Goal: Task Accomplishment & Management: Manage account settings

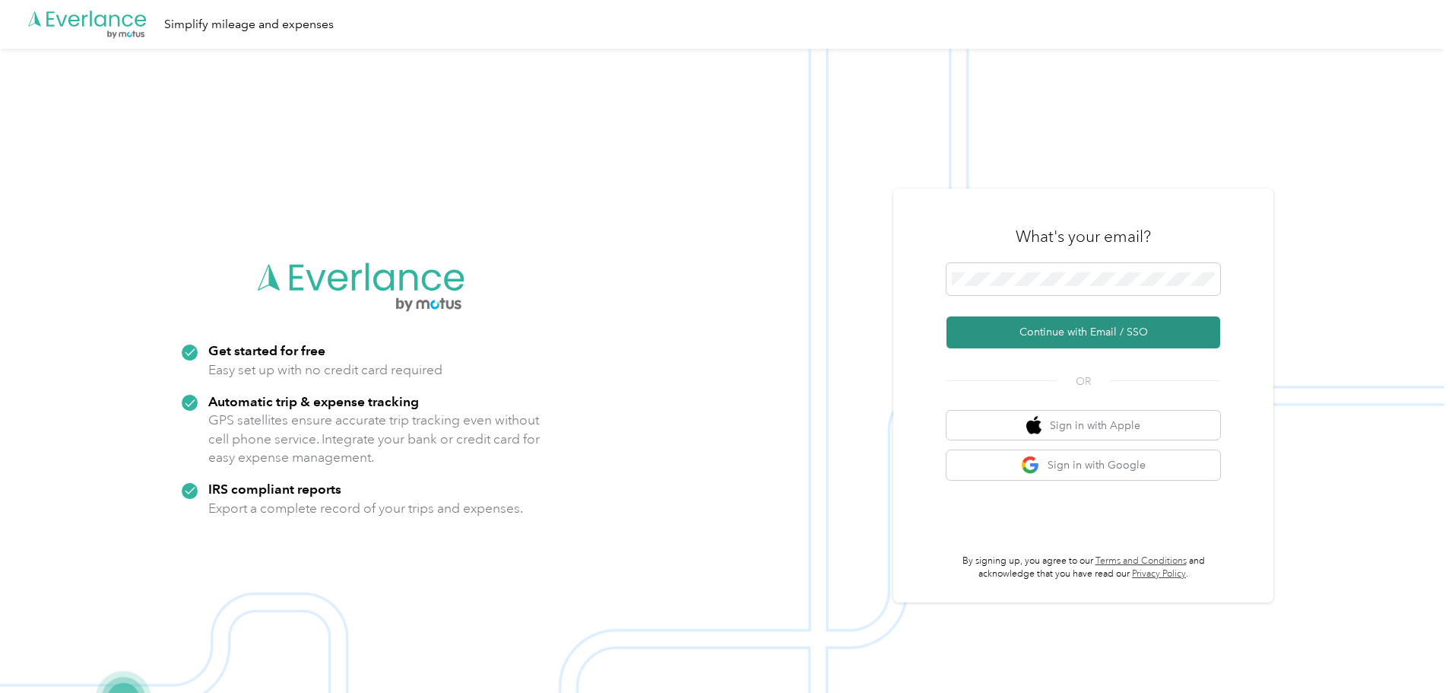
click at [1069, 344] on button "Continue with Email / SSO" at bounding box center [1083, 332] width 274 height 32
click at [1085, 338] on button "Continue with Email / SSO" at bounding box center [1083, 332] width 274 height 32
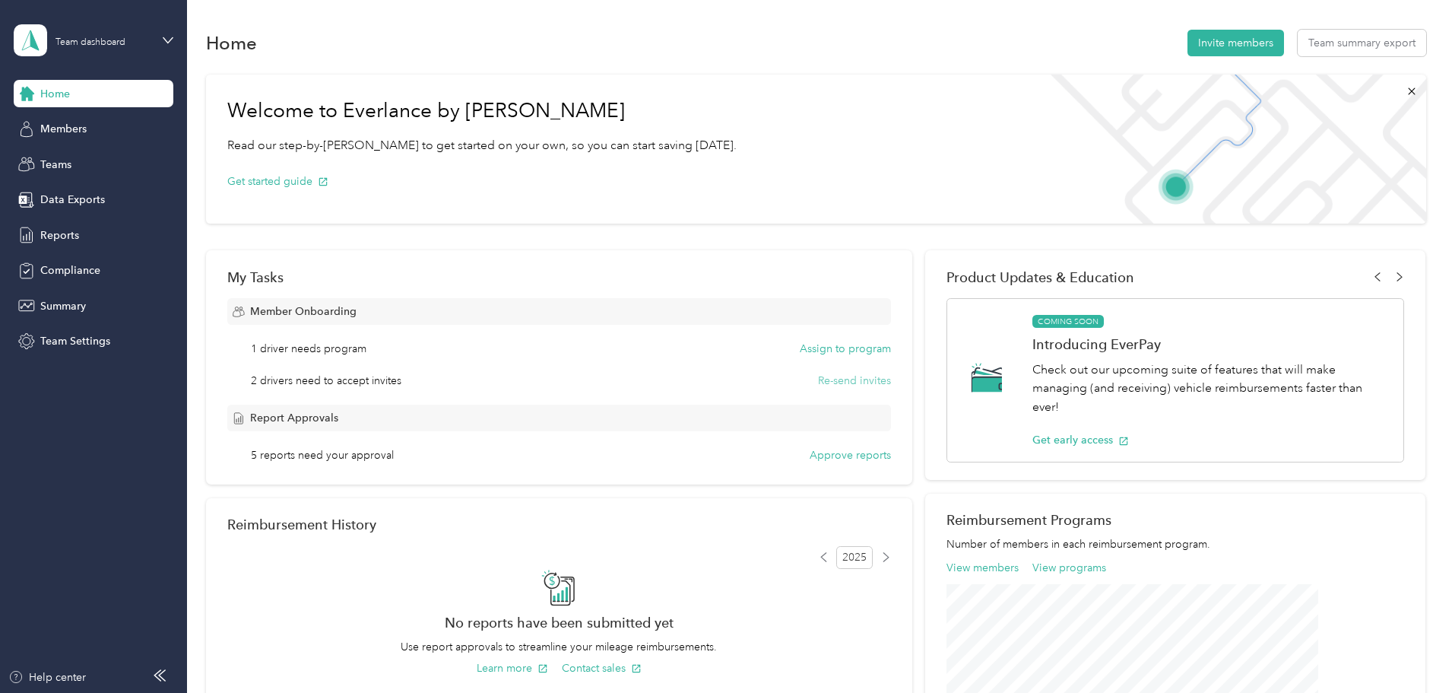
click at [828, 379] on button "Re-send invites" at bounding box center [854, 381] width 73 height 16
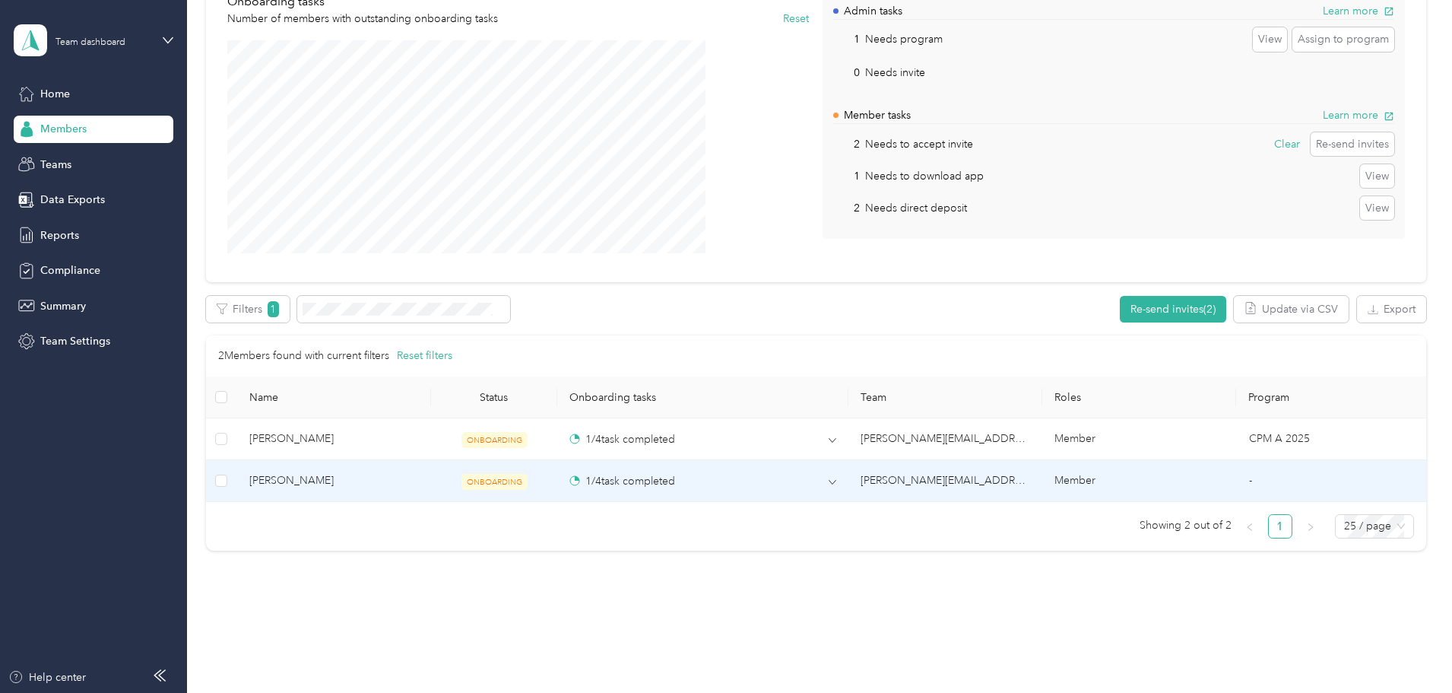
scroll to position [152, 0]
click at [778, 490] on td "1 / 4 task completed" at bounding box center [702, 479] width 291 height 42
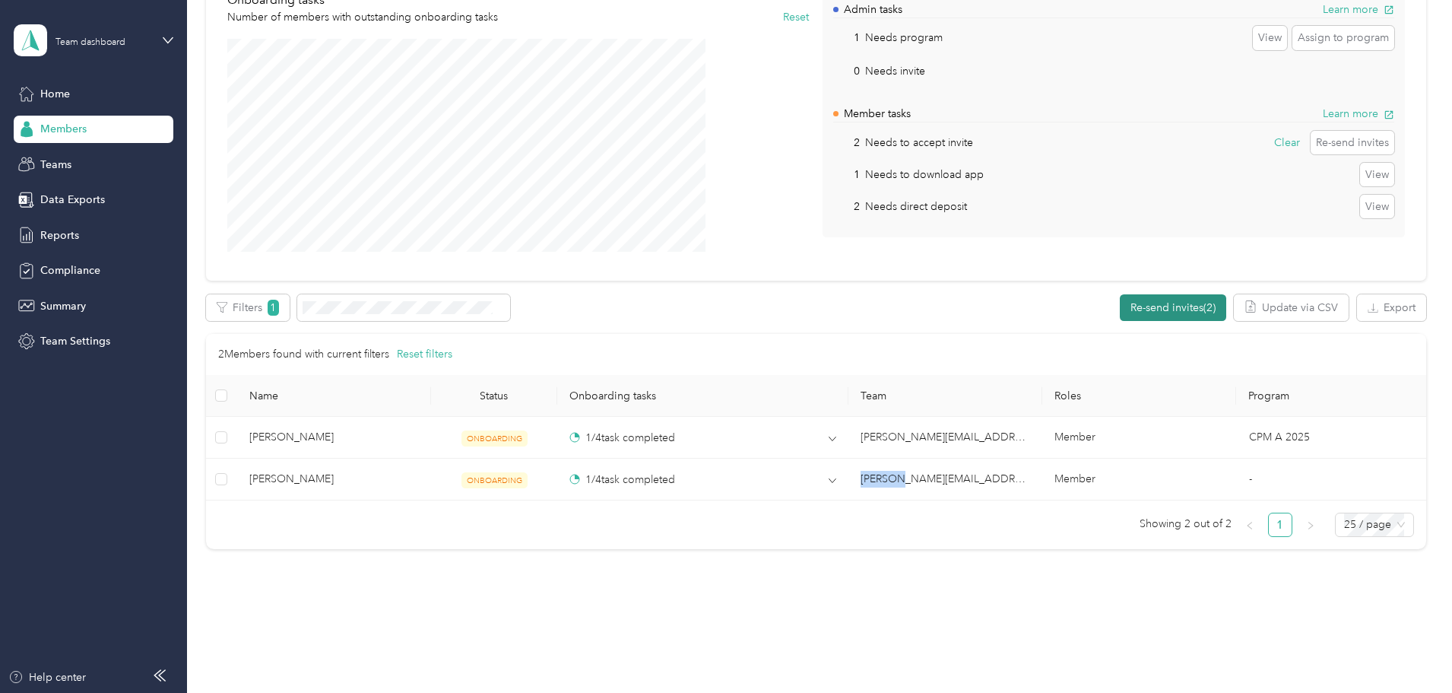
click at [1120, 312] on button "Re-send invites (2)" at bounding box center [1173, 307] width 106 height 27
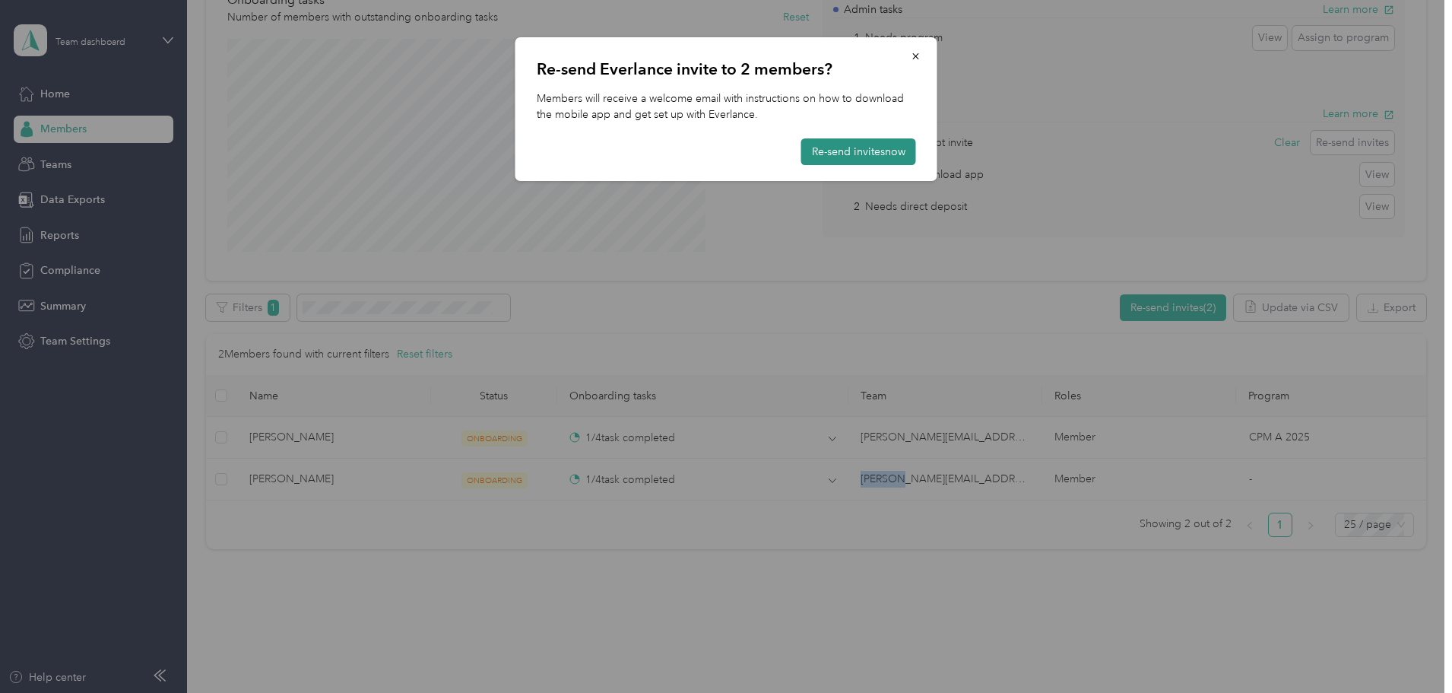
click at [864, 157] on button "Re-send invites now" at bounding box center [858, 151] width 115 height 27
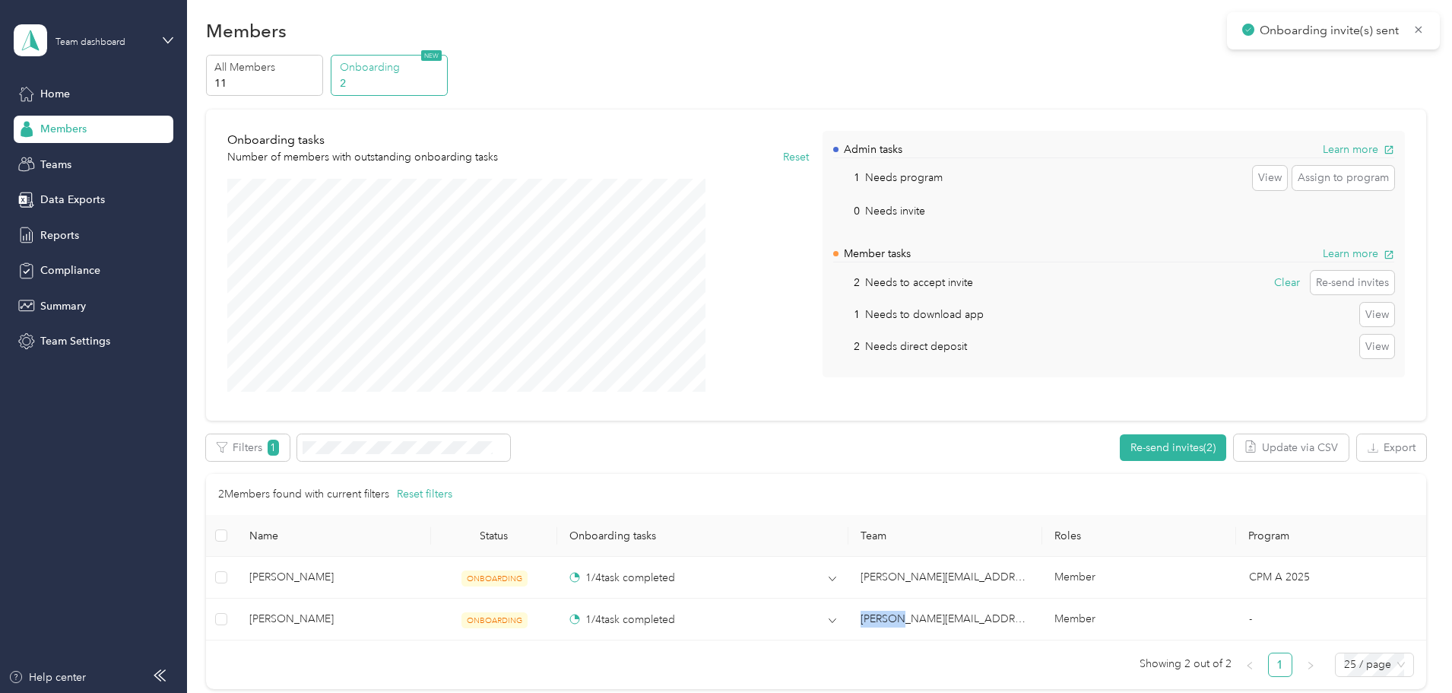
scroll to position [0, 0]
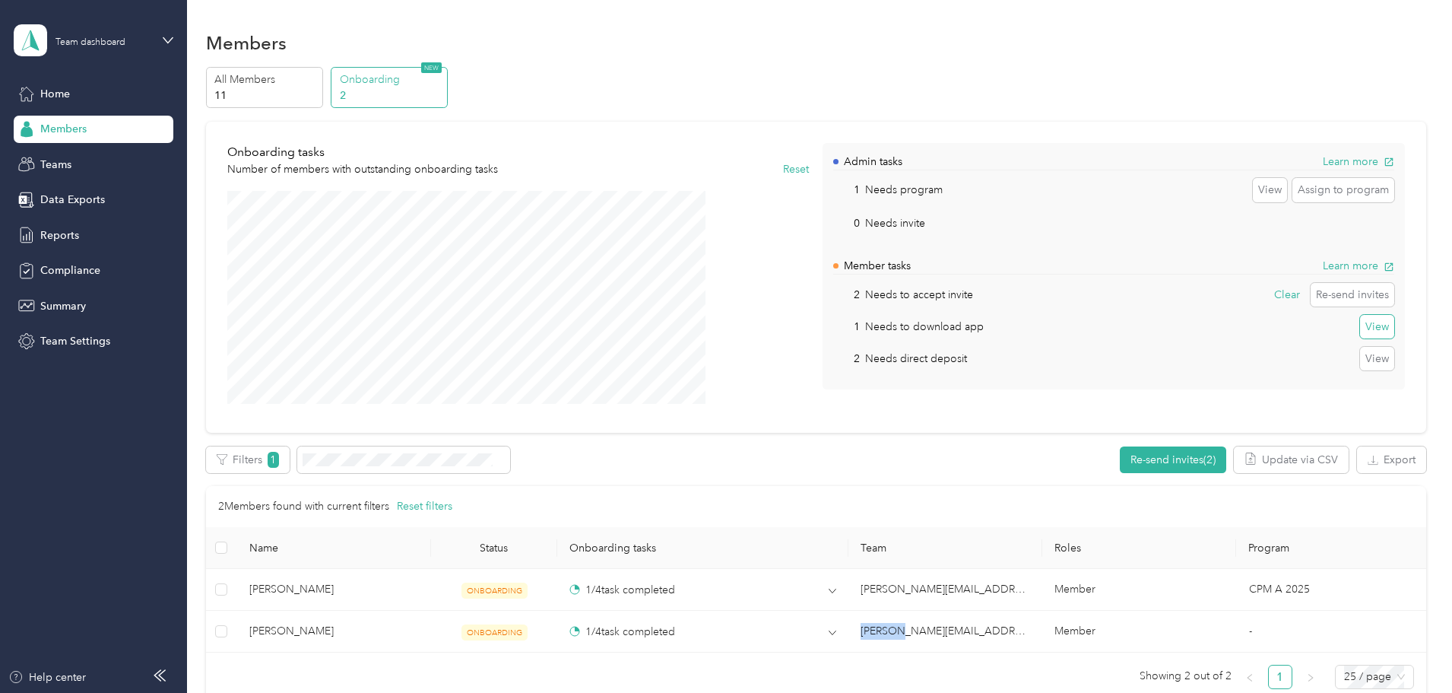
click at [1360, 329] on button "View" at bounding box center [1377, 327] width 34 height 24
